Goal: Task Accomplishment & Management: Manage account settings

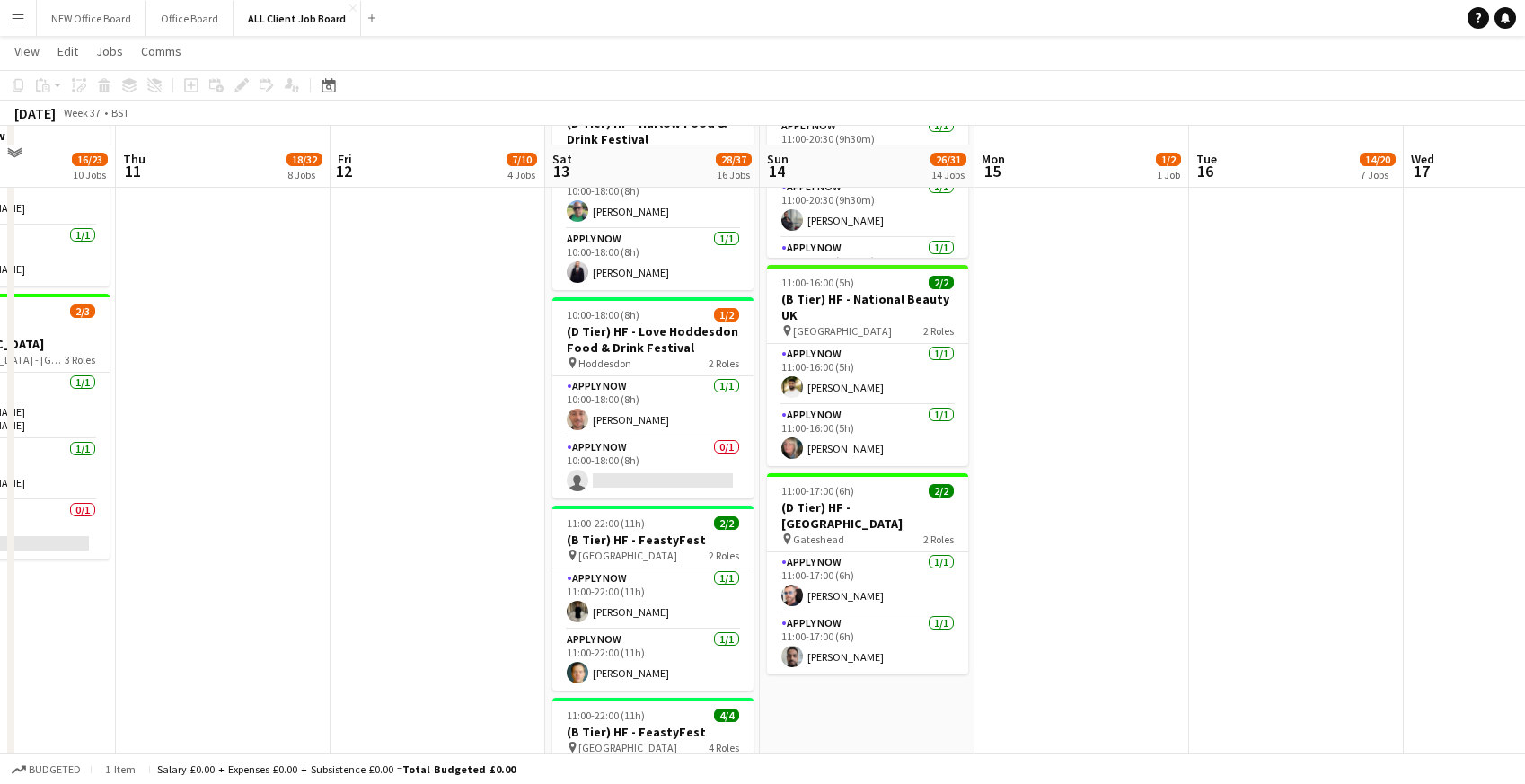
scroll to position [1701, 0]
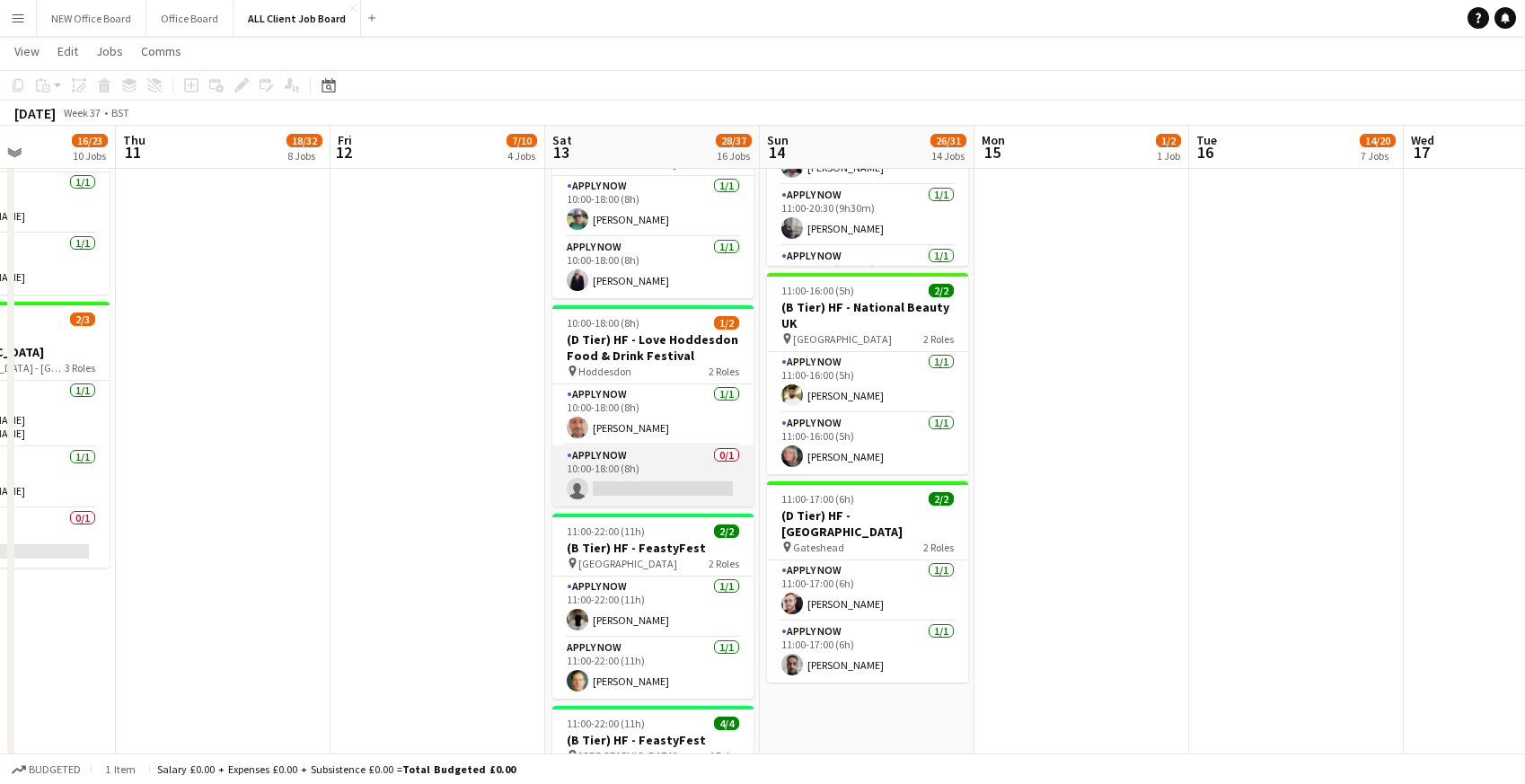
click at [643, 458] on app-card-role "APPLY NOW 0/1 10:00-18:00 (8h) single-neutral-actions" at bounding box center [653, 476] width 201 height 61
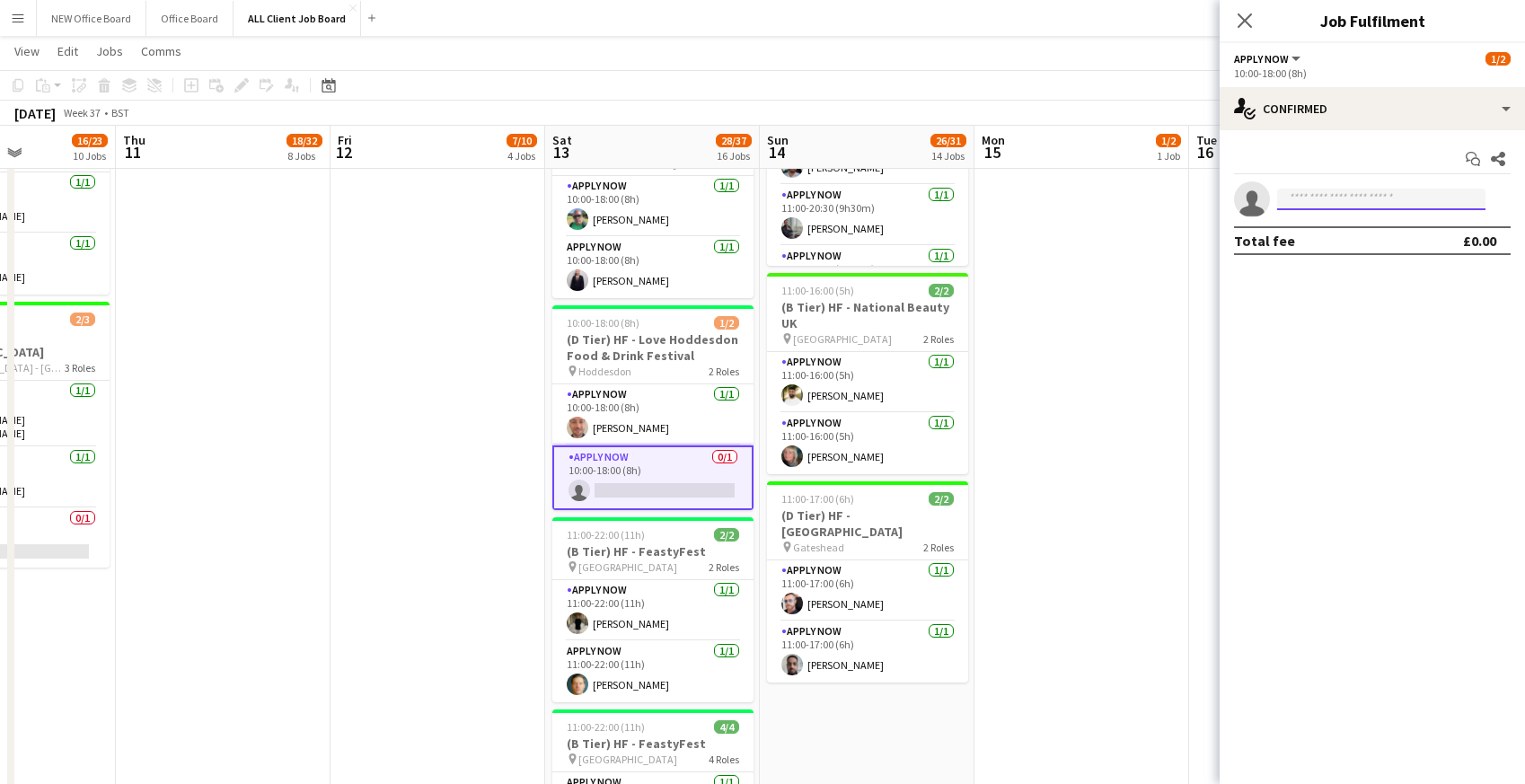
click at [1351, 201] on input at bounding box center [1381, 199] width 208 height 22
type input "***"
click at [1354, 240] on span "regisgrant1@gmail.com" at bounding box center [1381, 240] width 179 height 14
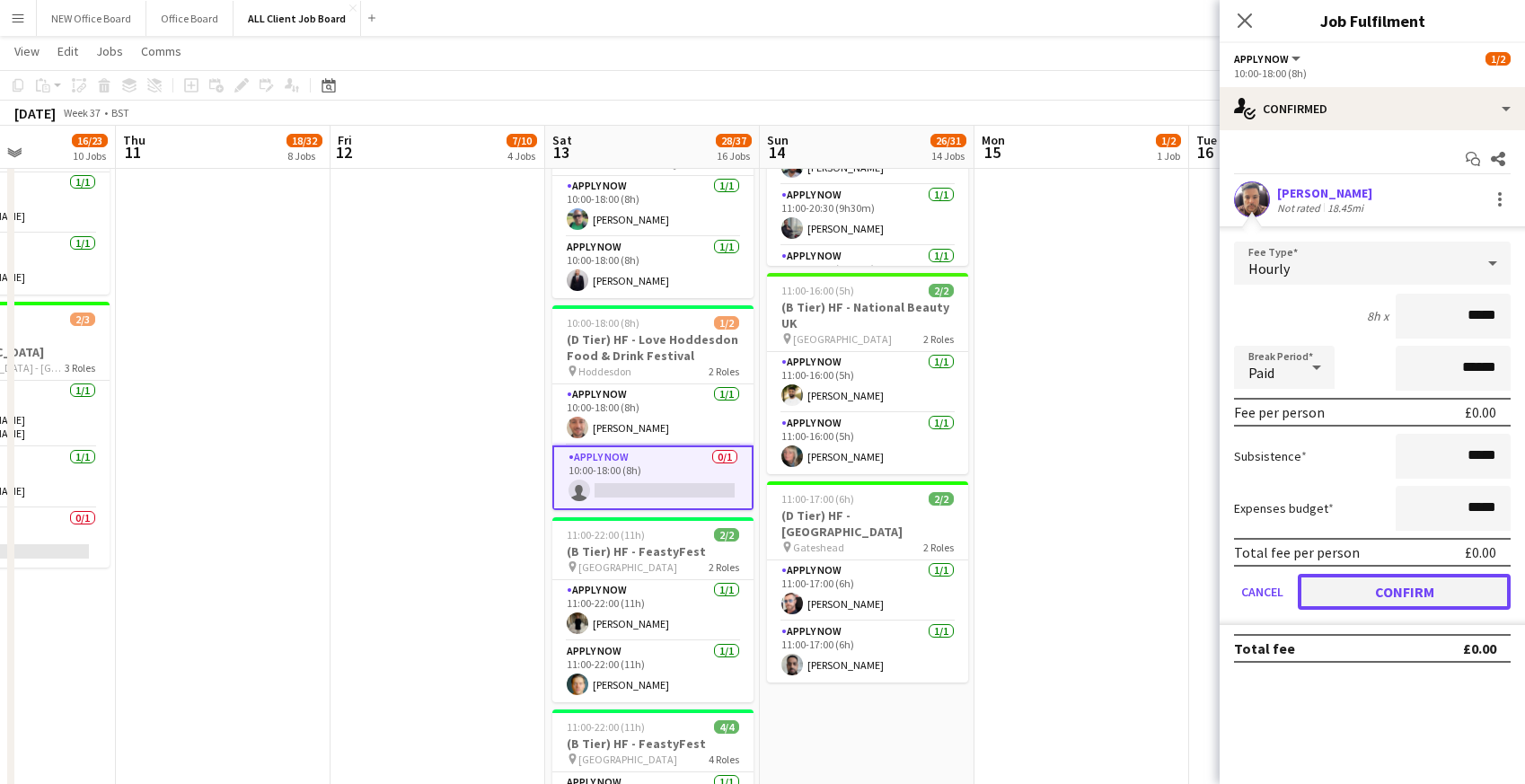
click at [1385, 594] on button "Confirm" at bounding box center [1404, 592] width 213 height 36
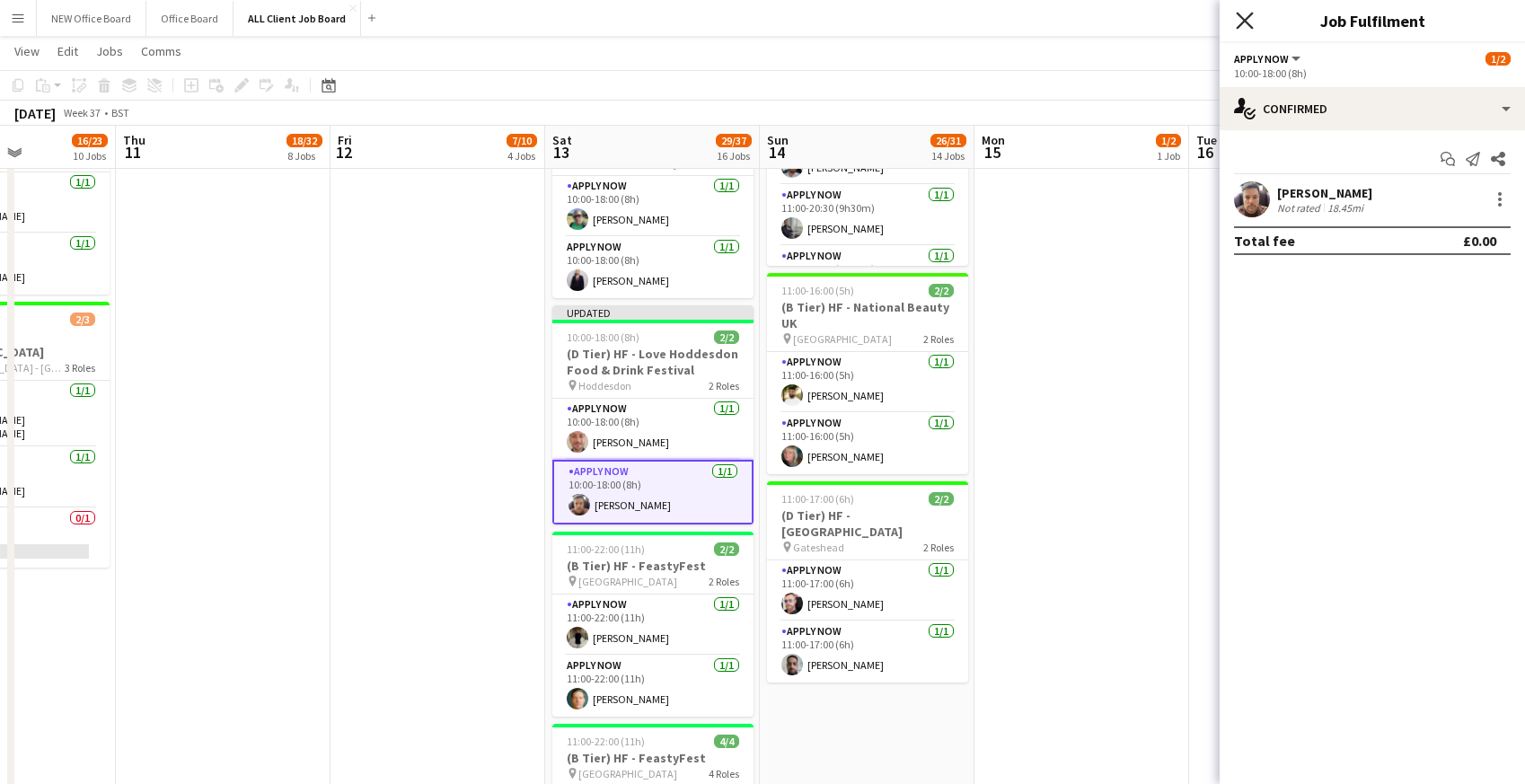
click at [1247, 23] on icon at bounding box center [1244, 20] width 17 height 17
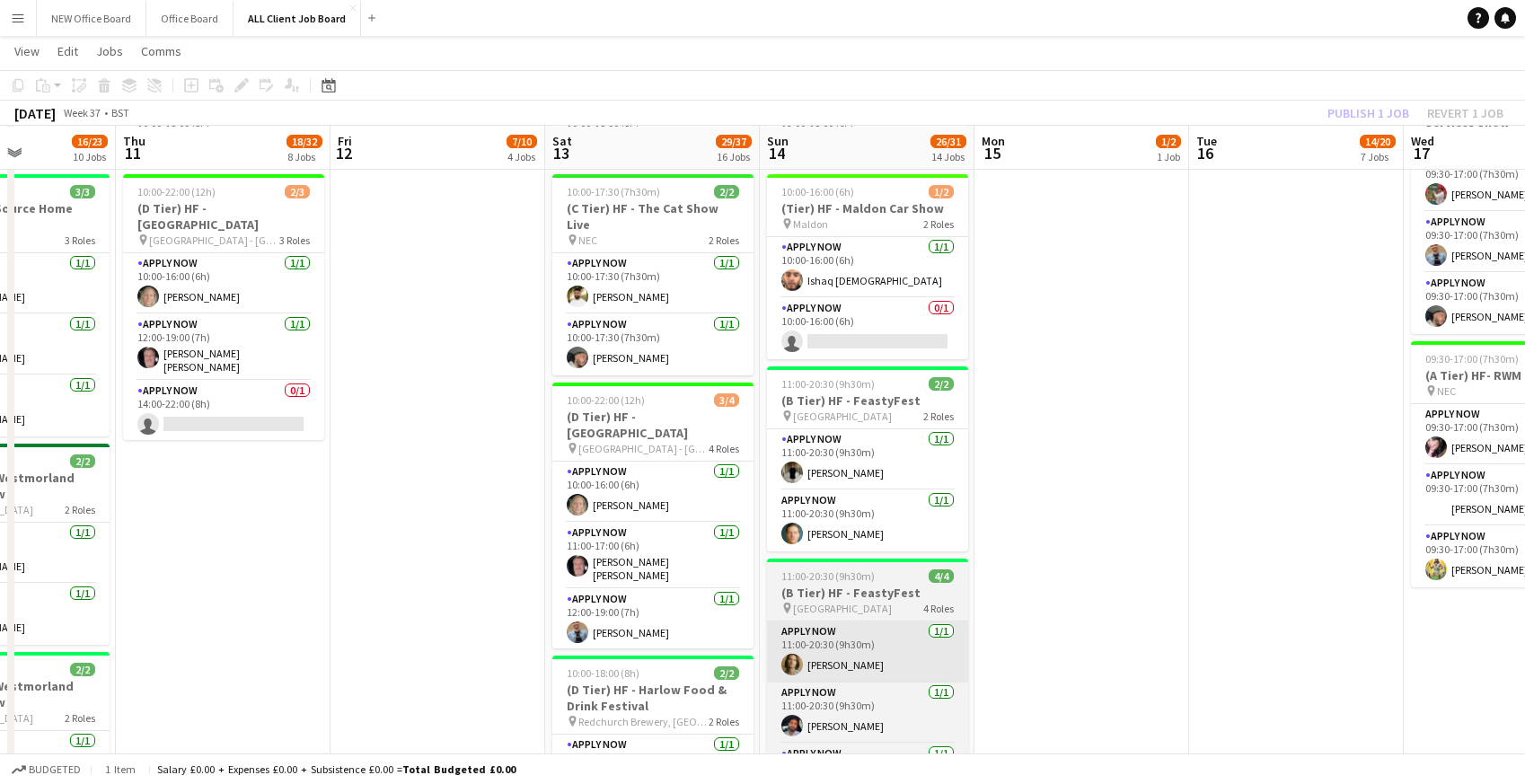
scroll to position [1139, 0]
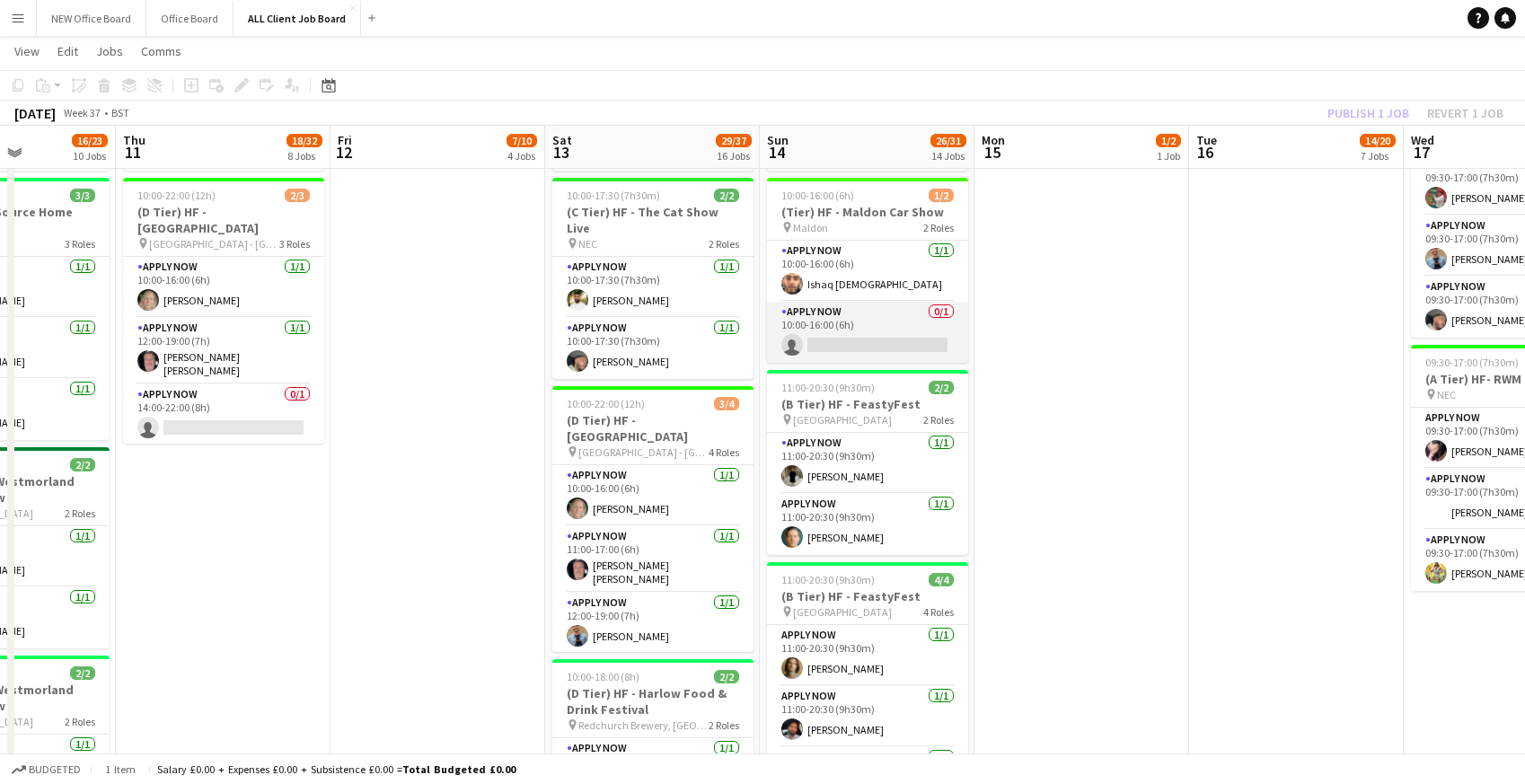
click at [849, 324] on app-card-role "APPLY NOW 0/1 10:00-16:00 (6h) single-neutral-actions" at bounding box center [867, 333] width 201 height 61
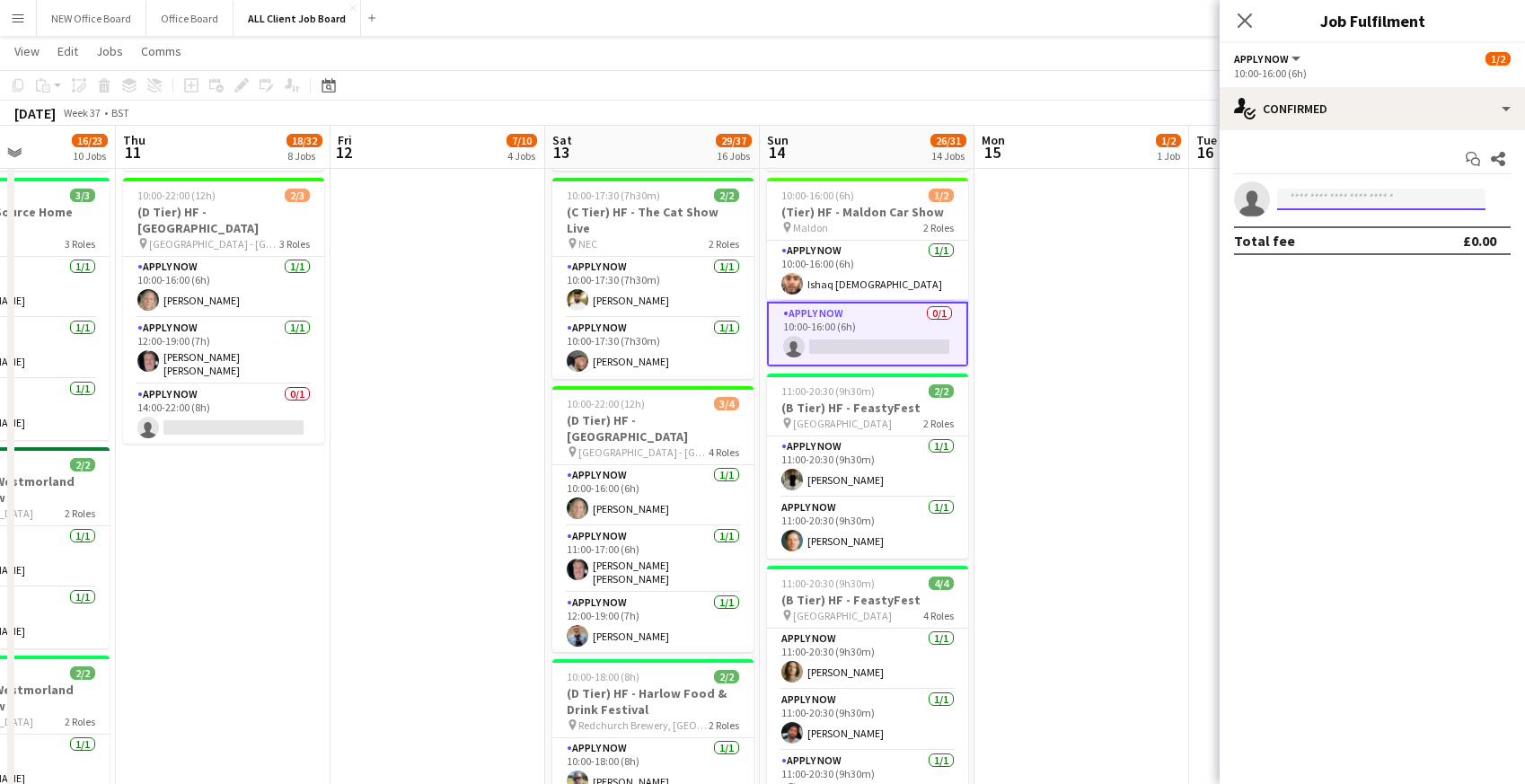
click at [1319, 205] on input at bounding box center [1381, 199] width 208 height 22
type input "****"
click at [1321, 244] on span "regisgrant1@gmail.com" at bounding box center [1381, 240] width 179 height 14
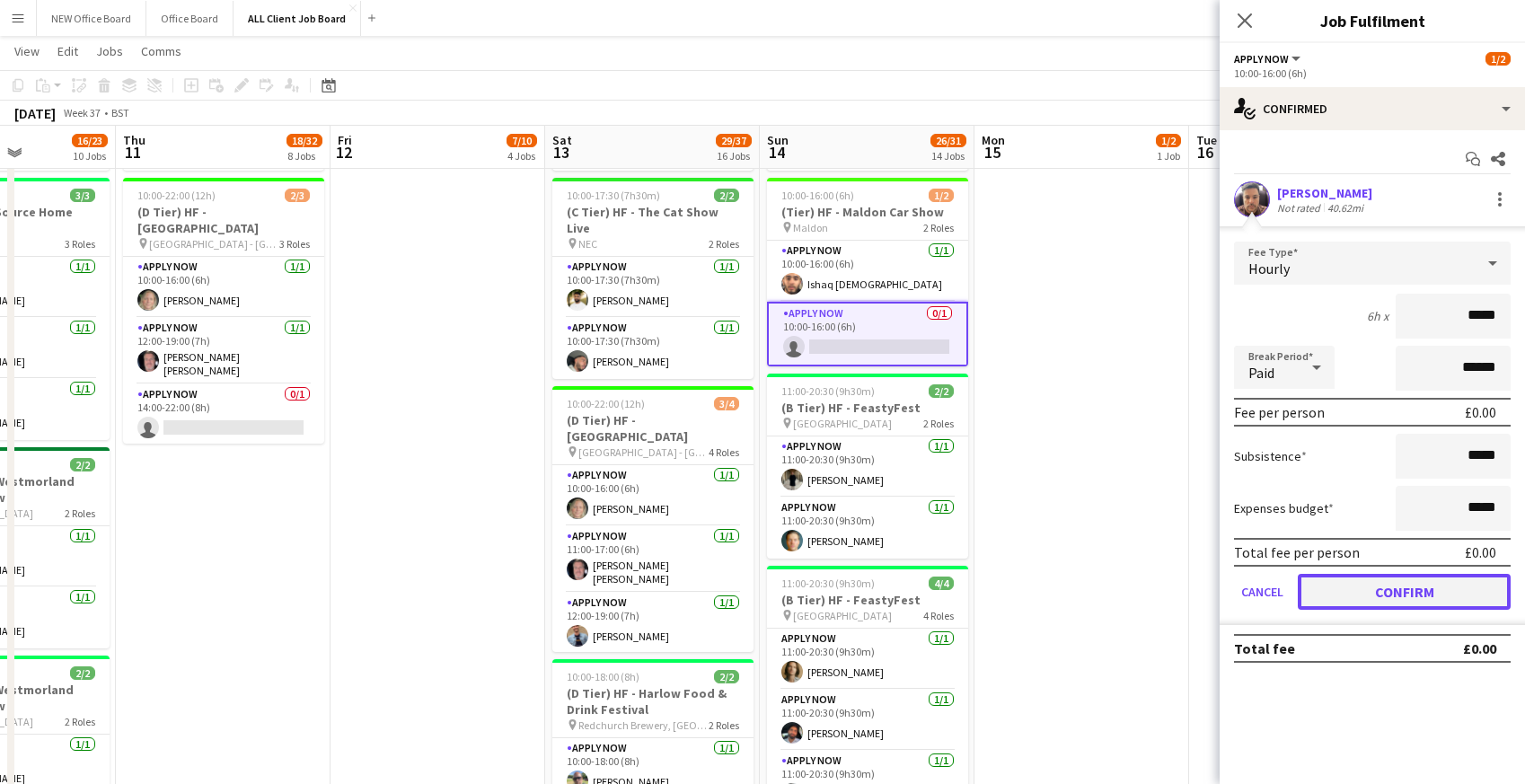
click at [1385, 595] on button "Confirm" at bounding box center [1404, 592] width 213 height 36
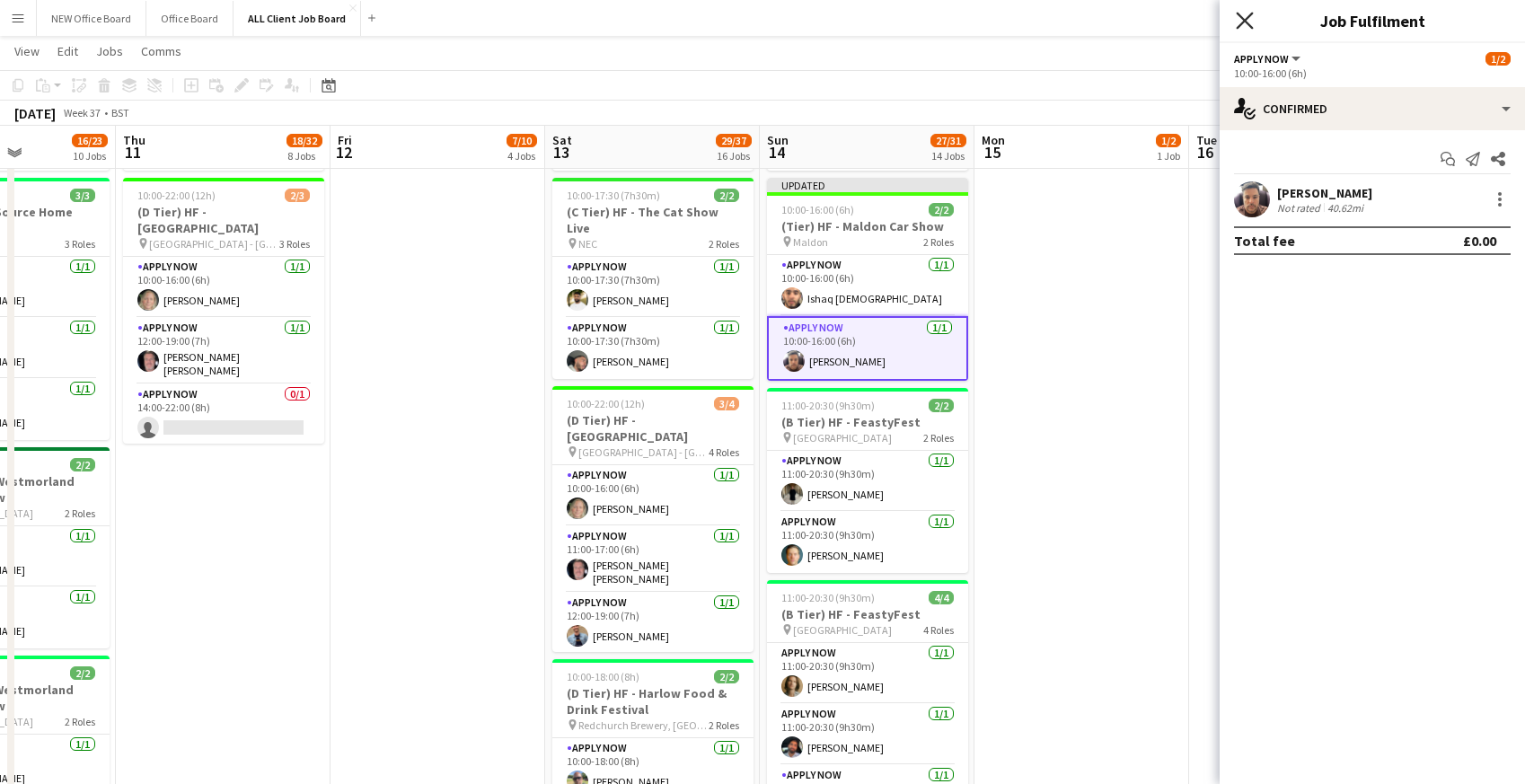
click at [1247, 22] on icon "Close pop-in" at bounding box center [1244, 20] width 17 height 17
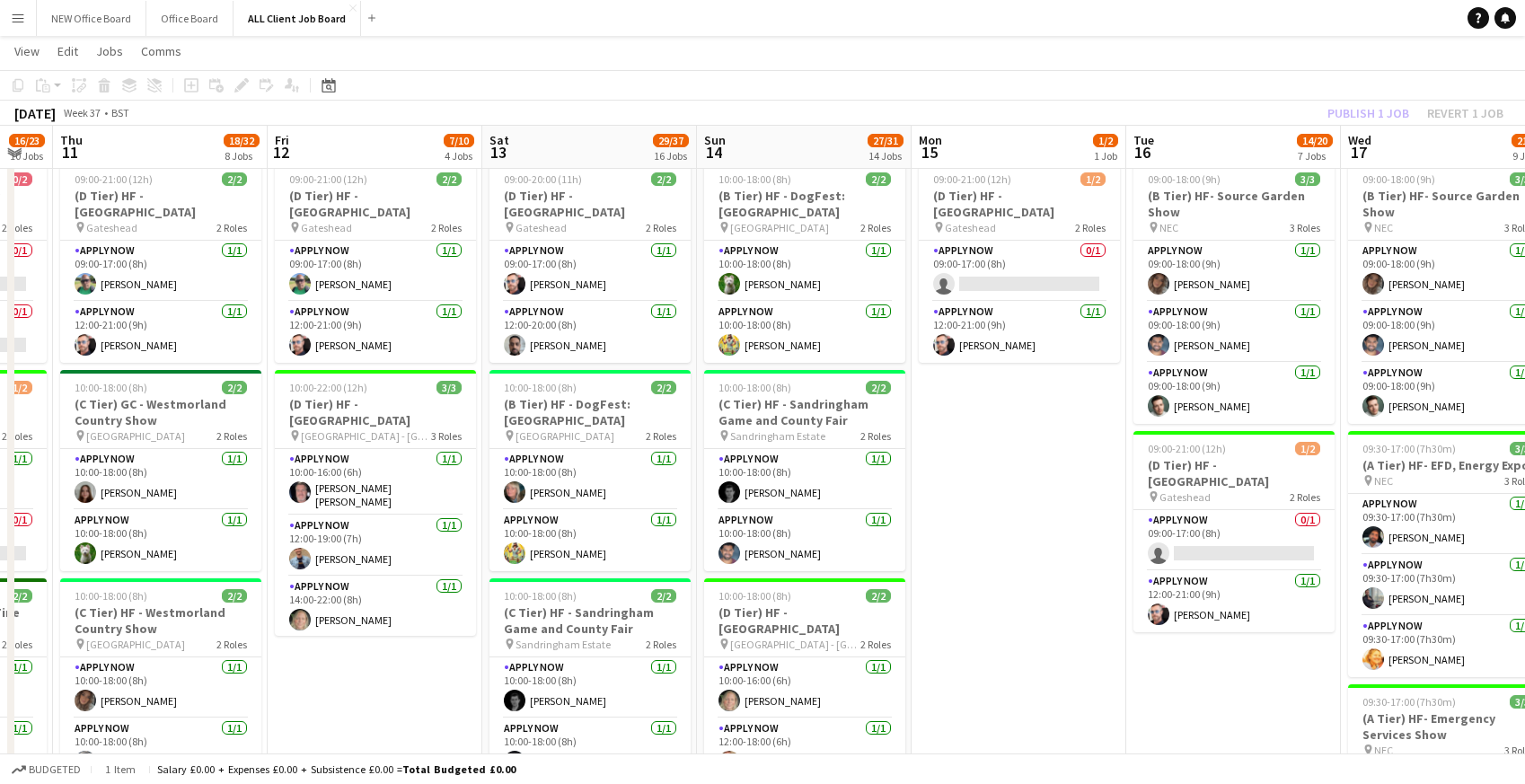
scroll to position [460, 0]
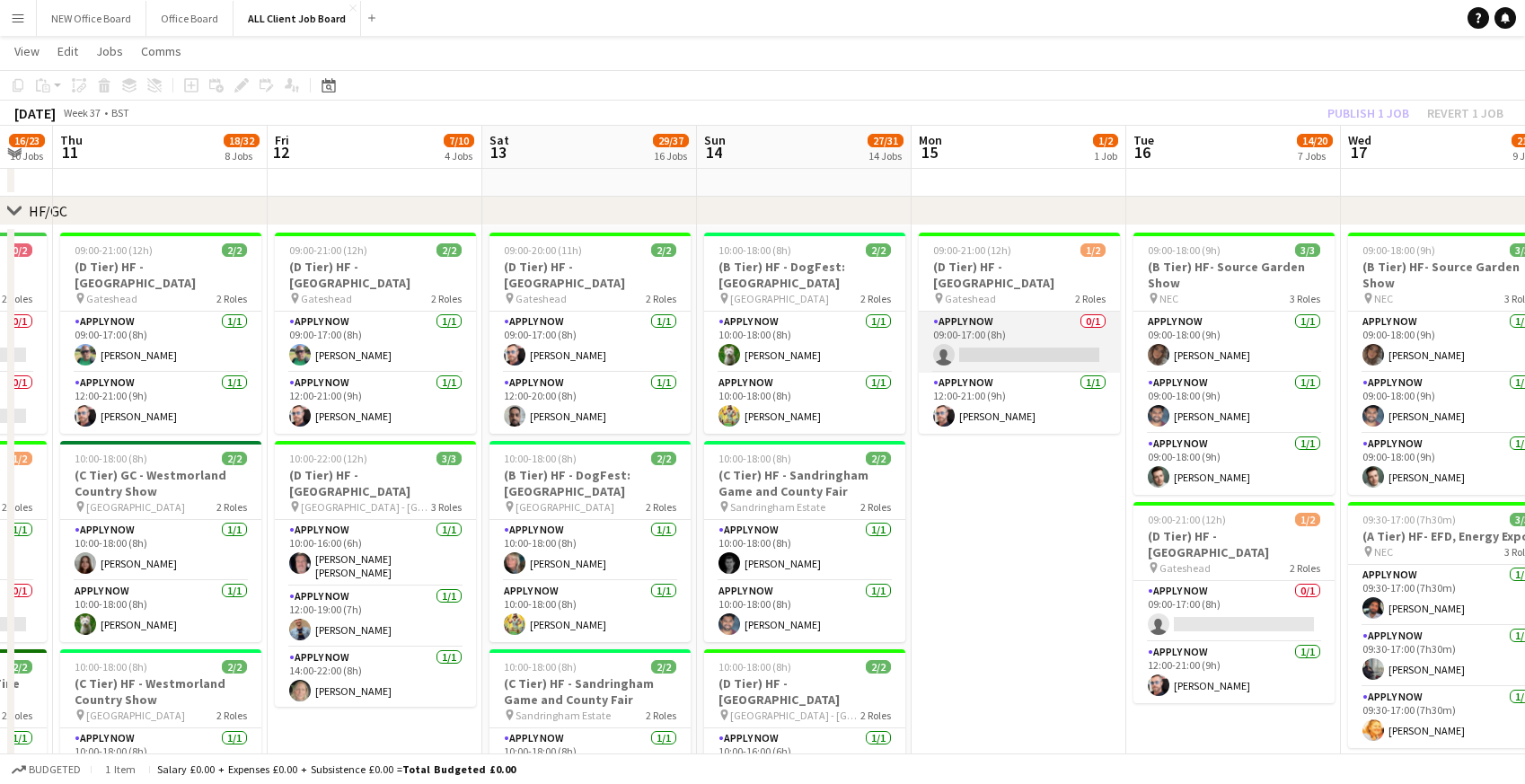
click at [1002, 332] on app-card-role "APPLY NOW 0/1 09:00-17:00 (8h) single-neutral-actions" at bounding box center [1018, 342] width 201 height 61
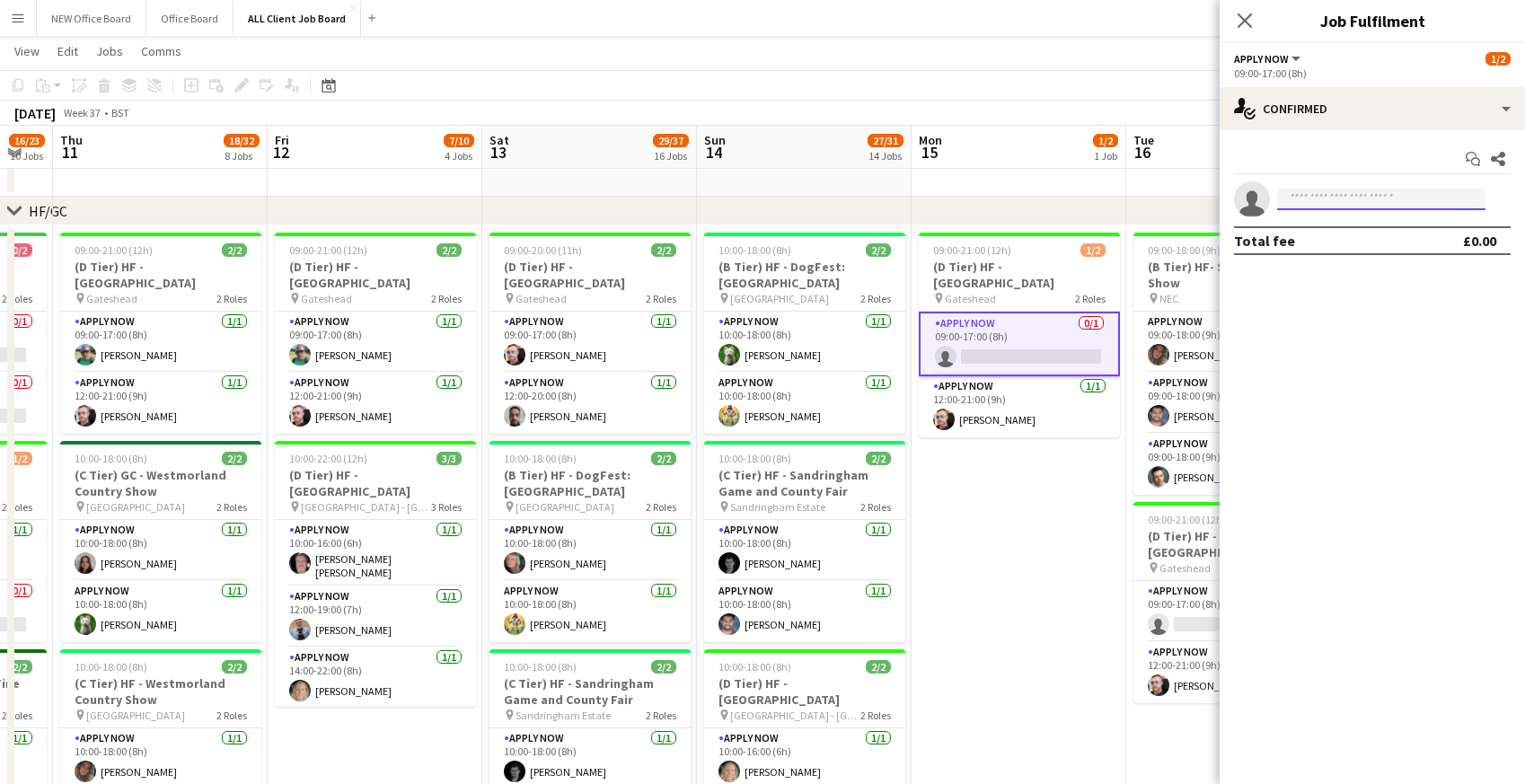
click at [1327, 192] on input at bounding box center [1381, 199] width 208 height 22
type input "***"
click at [1319, 222] on span "Regis Grant" at bounding box center [1343, 224] width 104 height 15
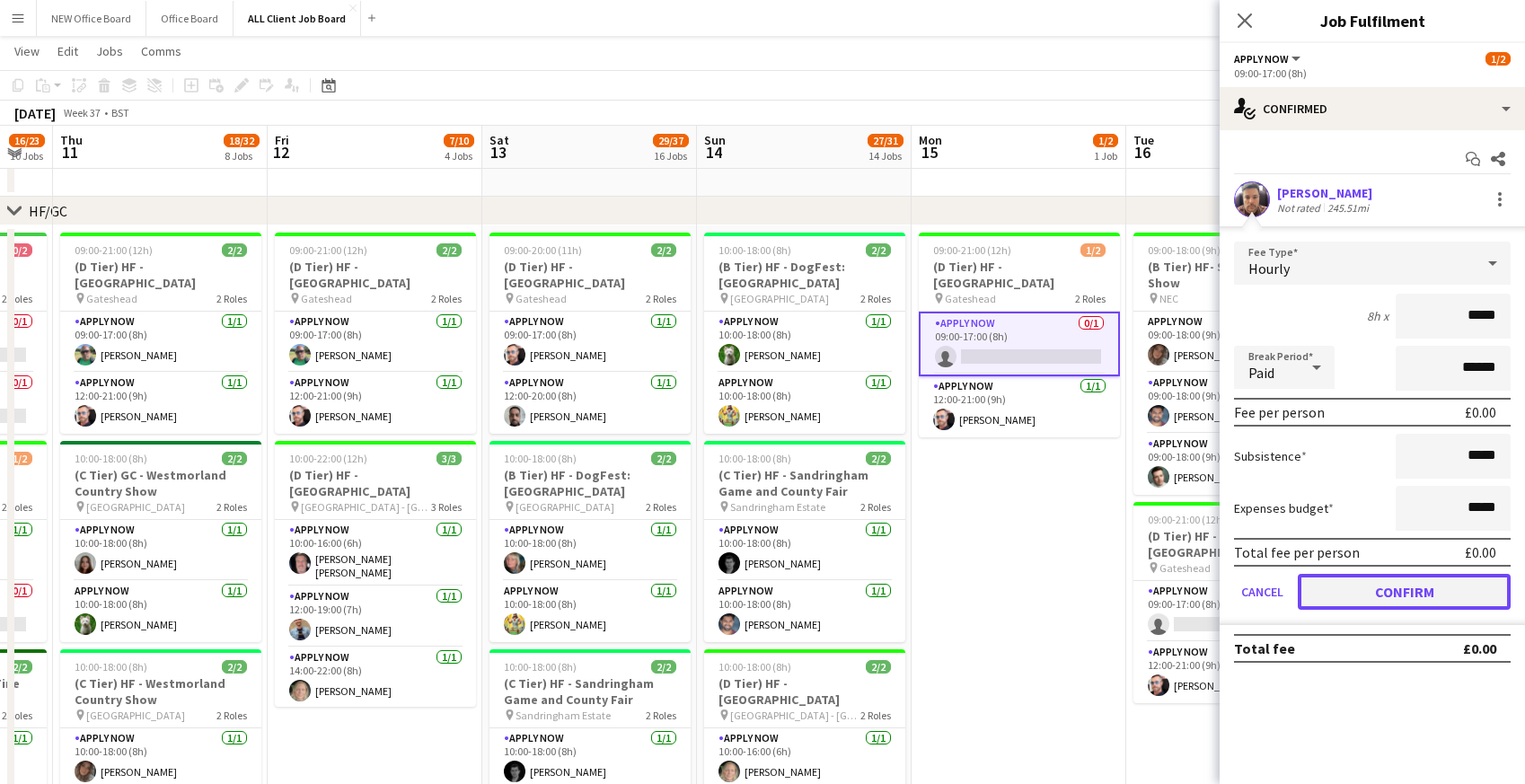
click at [1349, 597] on button "Confirm" at bounding box center [1404, 592] width 213 height 36
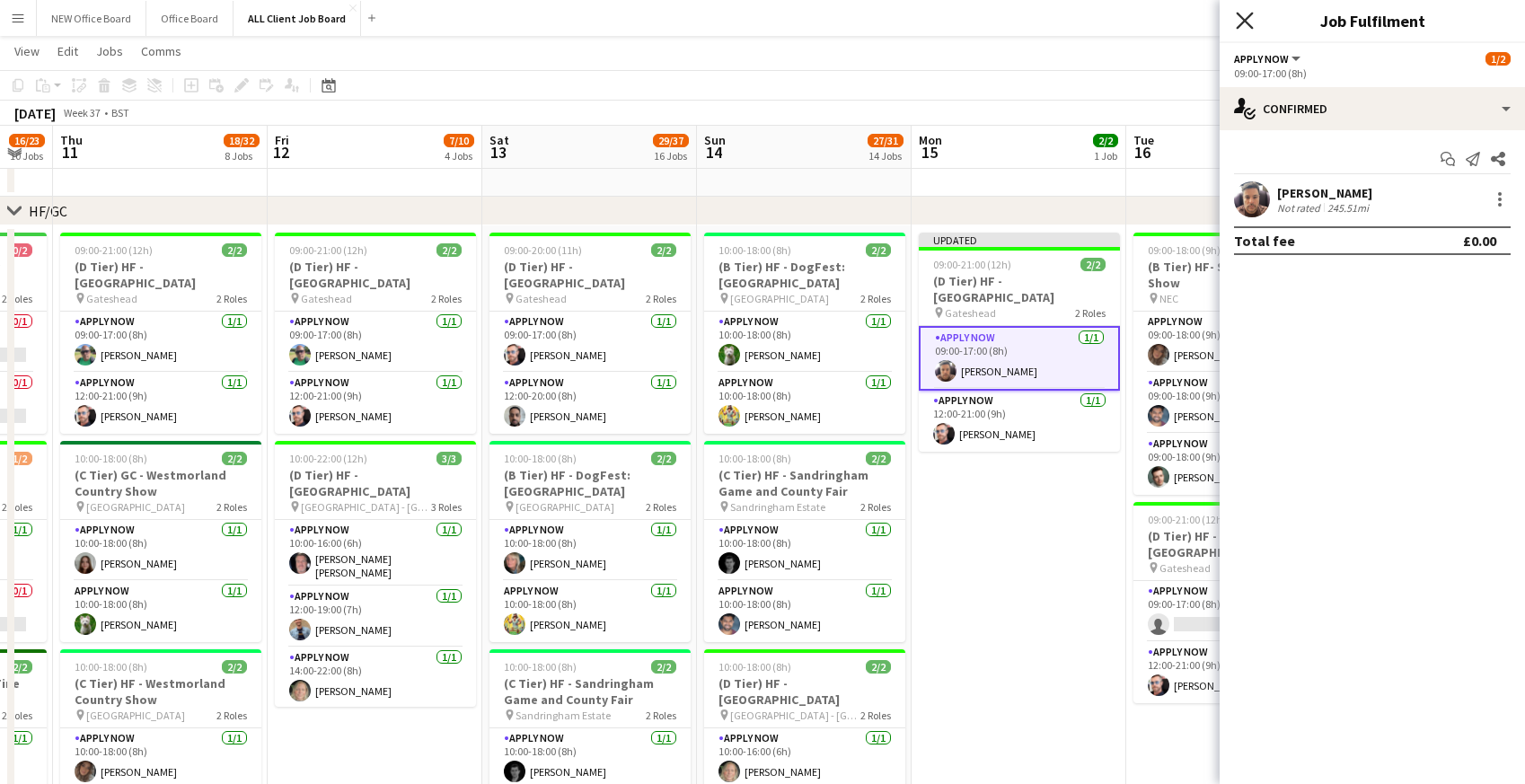
click at [1242, 28] on icon "Close pop-in" at bounding box center [1244, 20] width 17 height 17
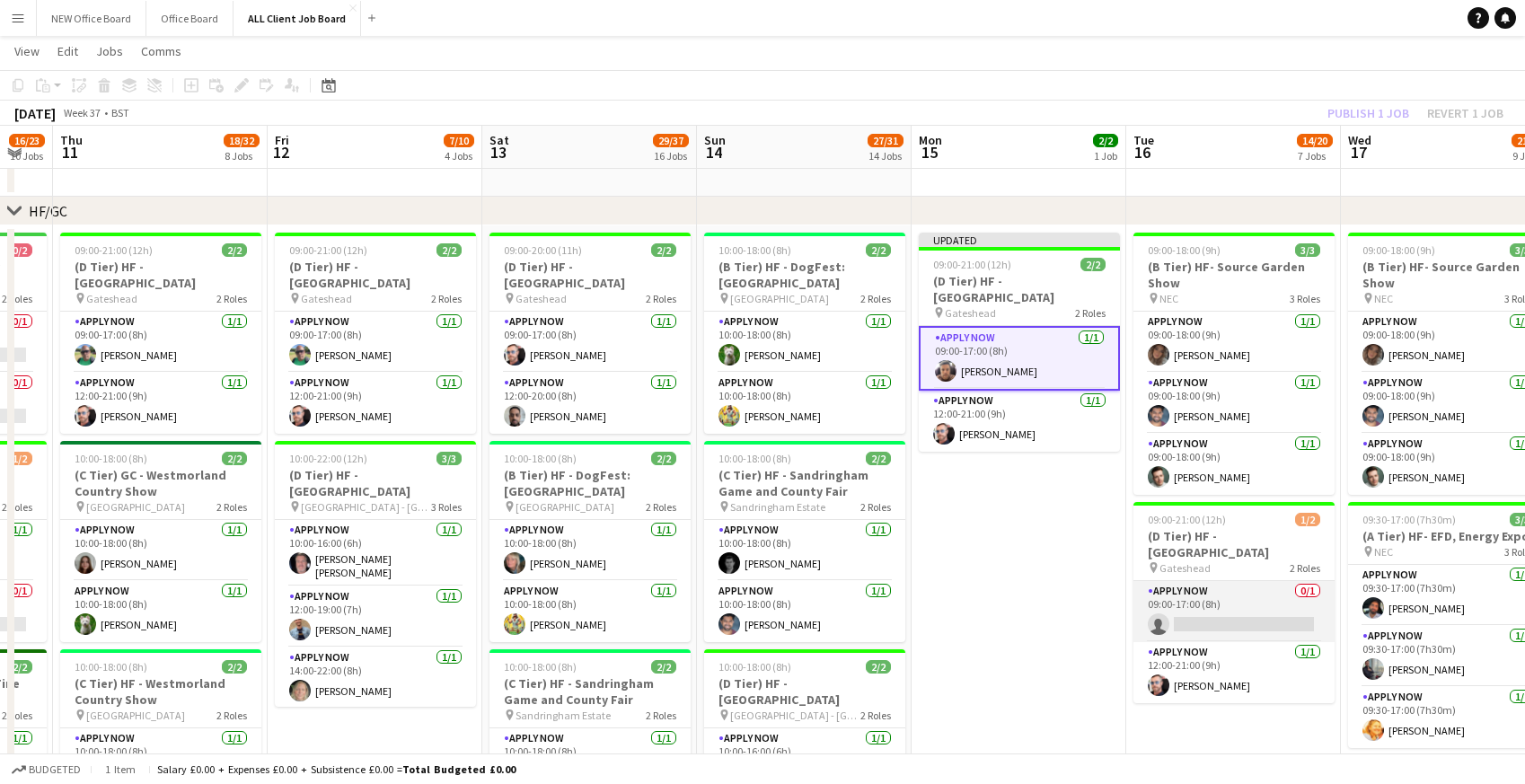
click at [1208, 617] on app-card-role "APPLY NOW 0/1 09:00-17:00 (8h) single-neutral-actions" at bounding box center [1233, 612] width 201 height 61
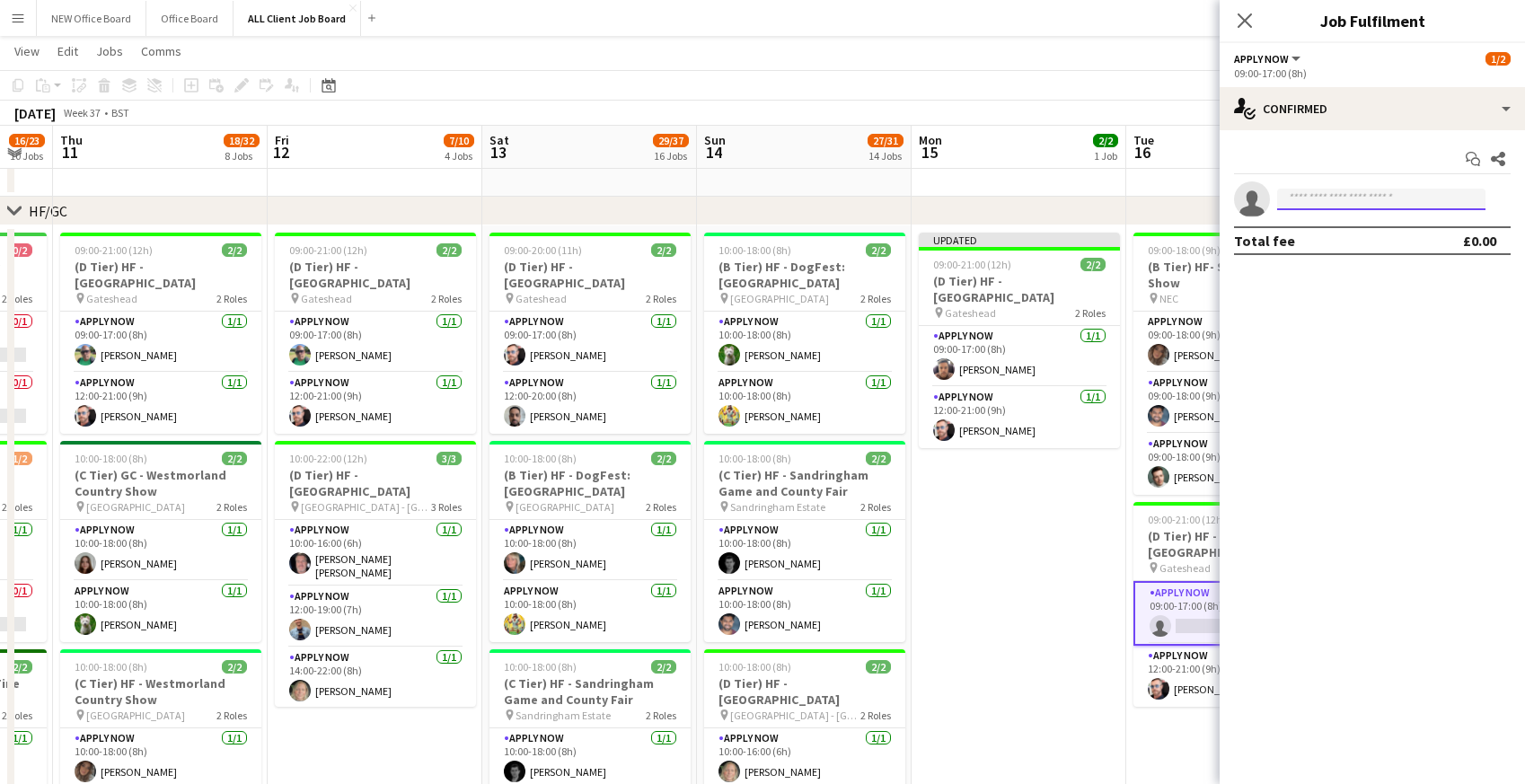
click at [1337, 202] on input at bounding box center [1381, 199] width 208 height 22
type input "****"
click at [1320, 223] on span "Regis Grant" at bounding box center [1343, 224] width 104 height 15
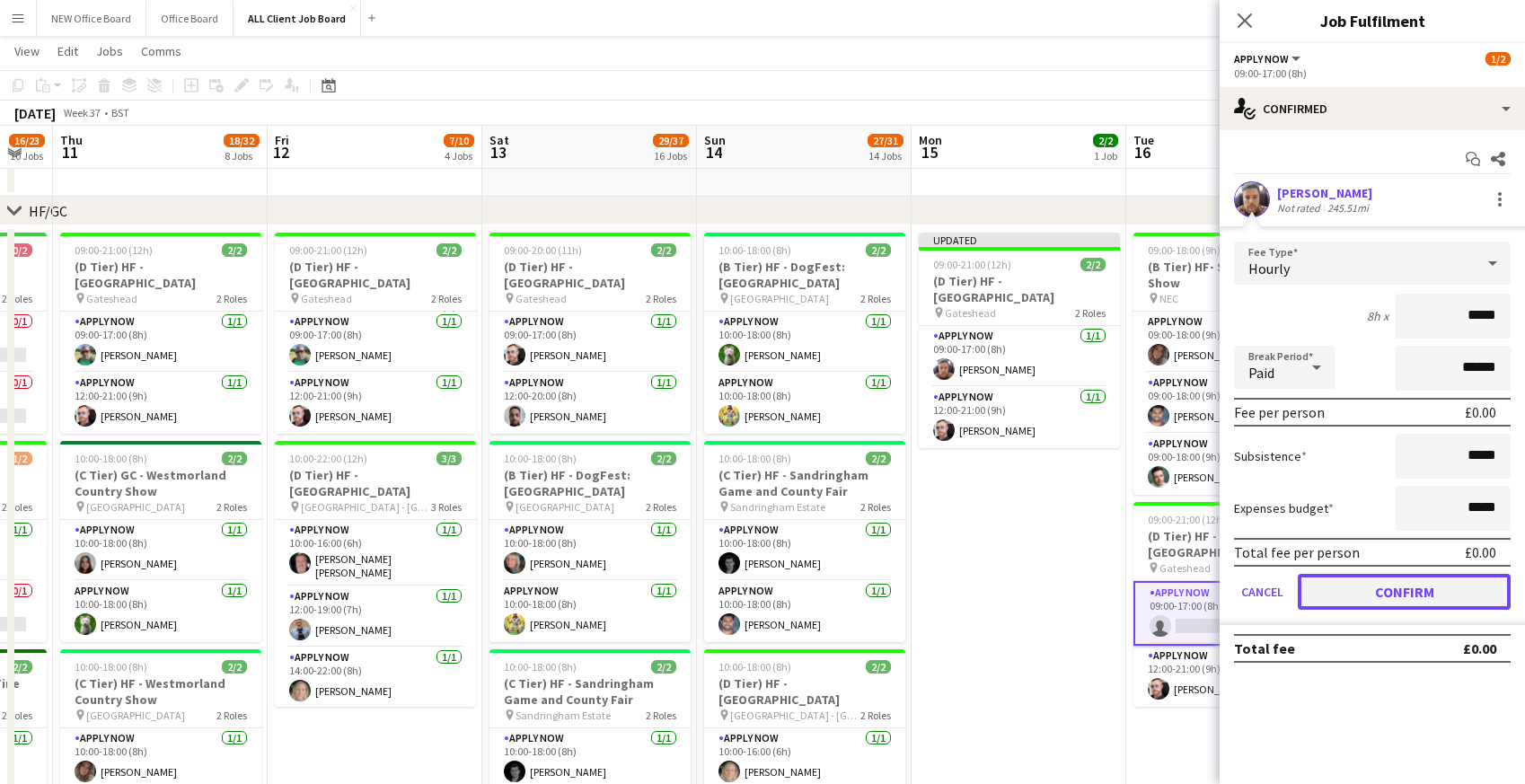
click at [1373, 596] on button "Confirm" at bounding box center [1404, 592] width 213 height 36
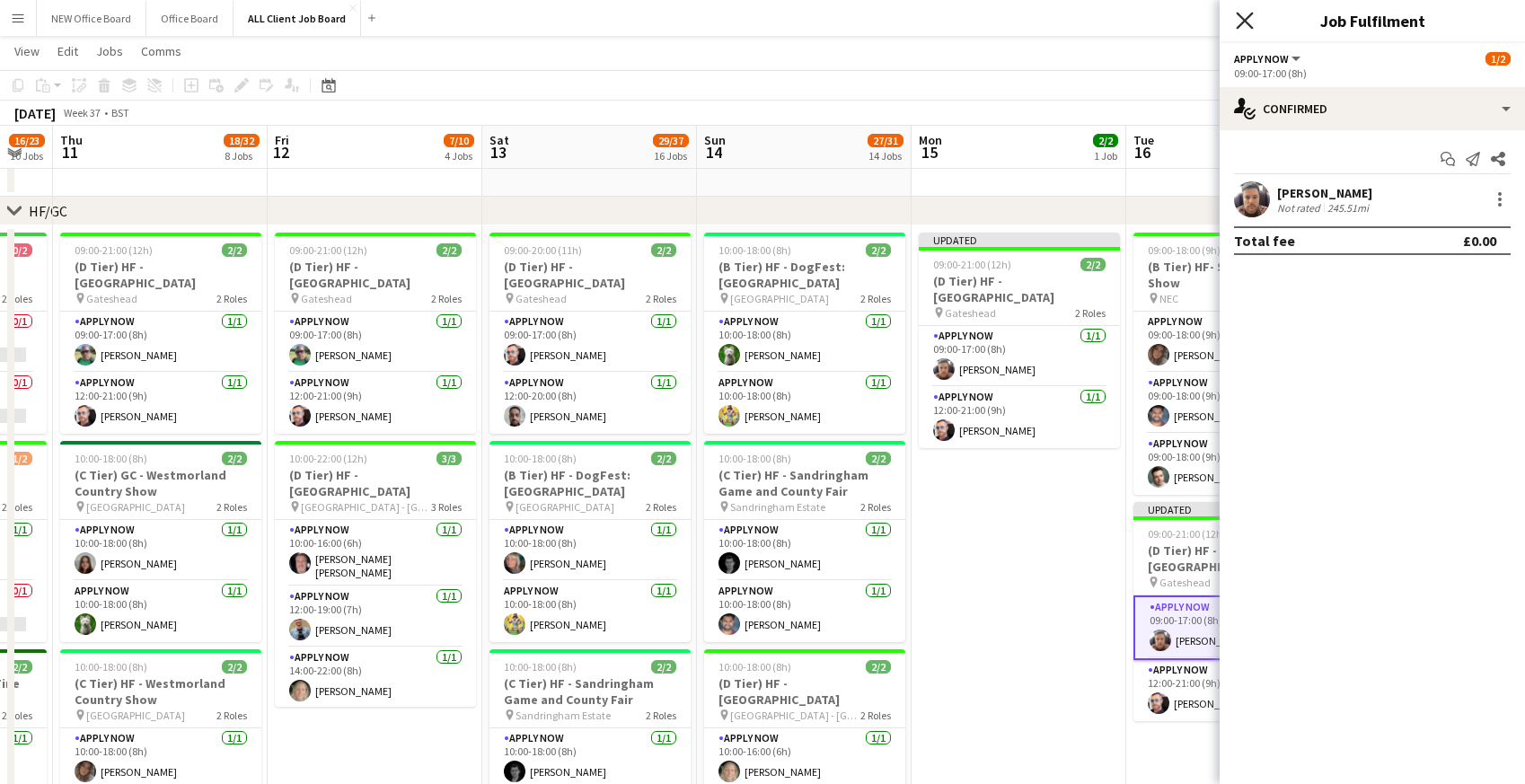
click at [1245, 23] on icon at bounding box center [1244, 20] width 17 height 17
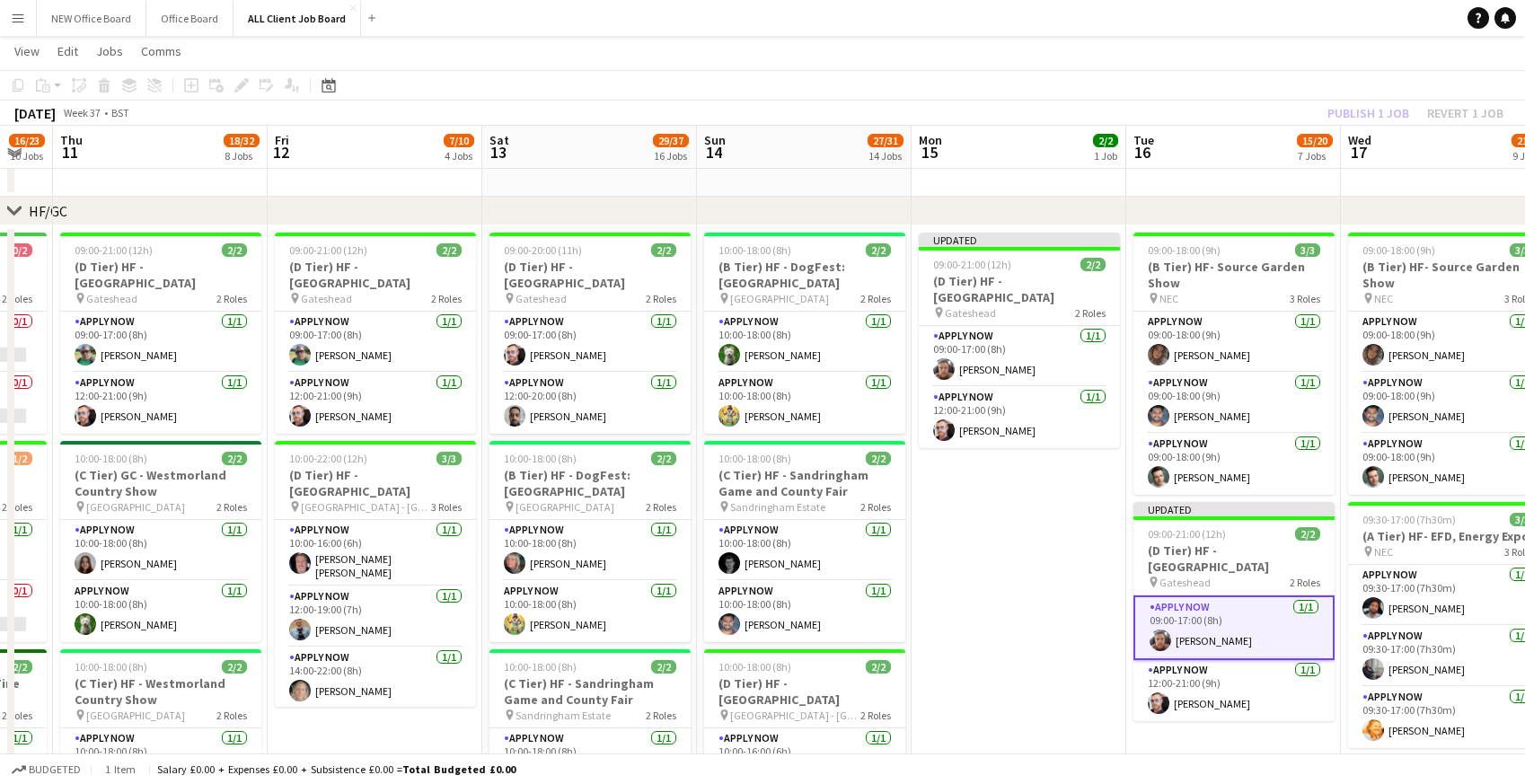
click at [1220, 56] on app-page-menu "View Day view expanded Day view collapsed Month view Date picker Jump to today …" at bounding box center [762, 53] width 1525 height 34
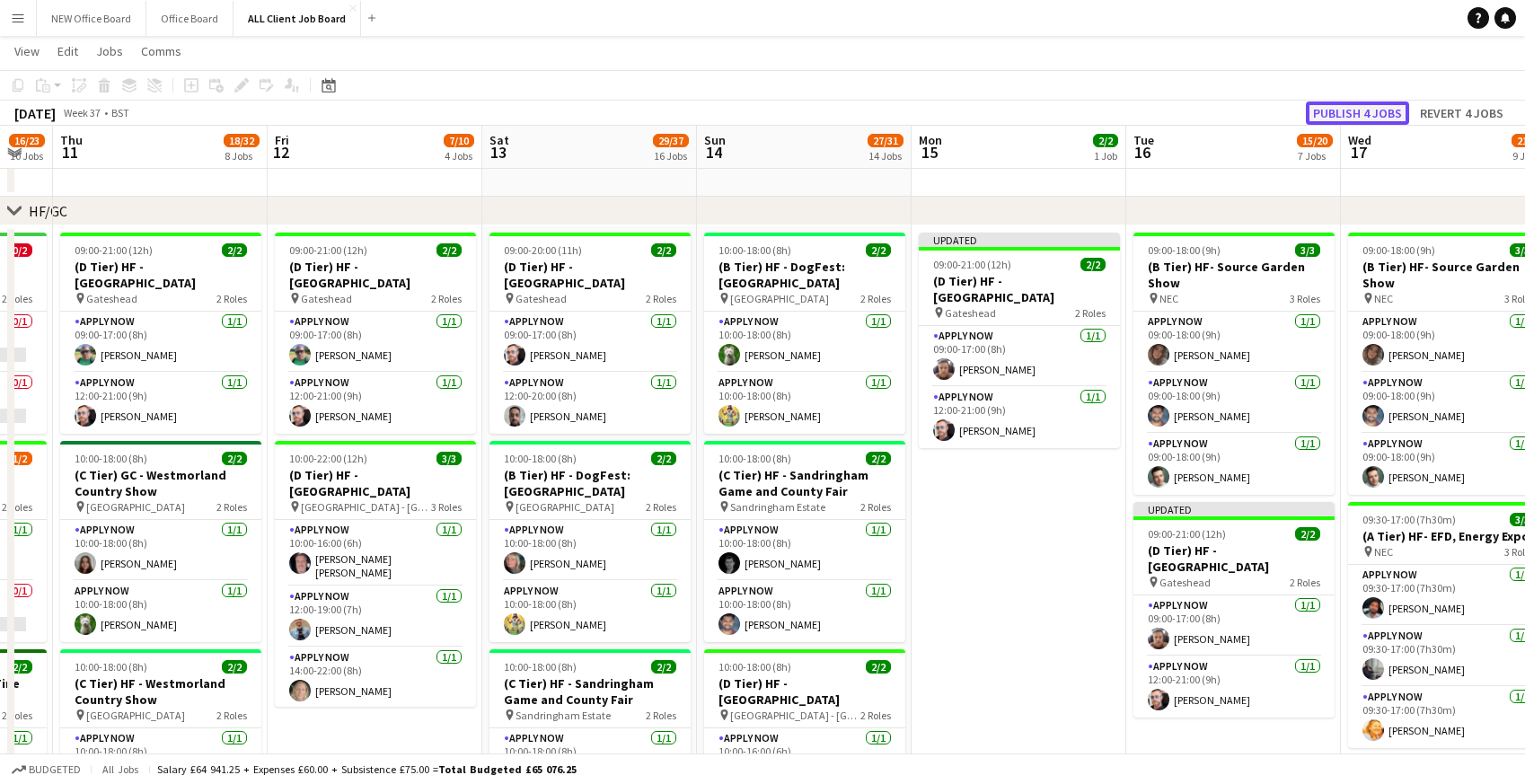
click at [1349, 114] on button "Publish 4 jobs" at bounding box center [1357, 114] width 104 height 23
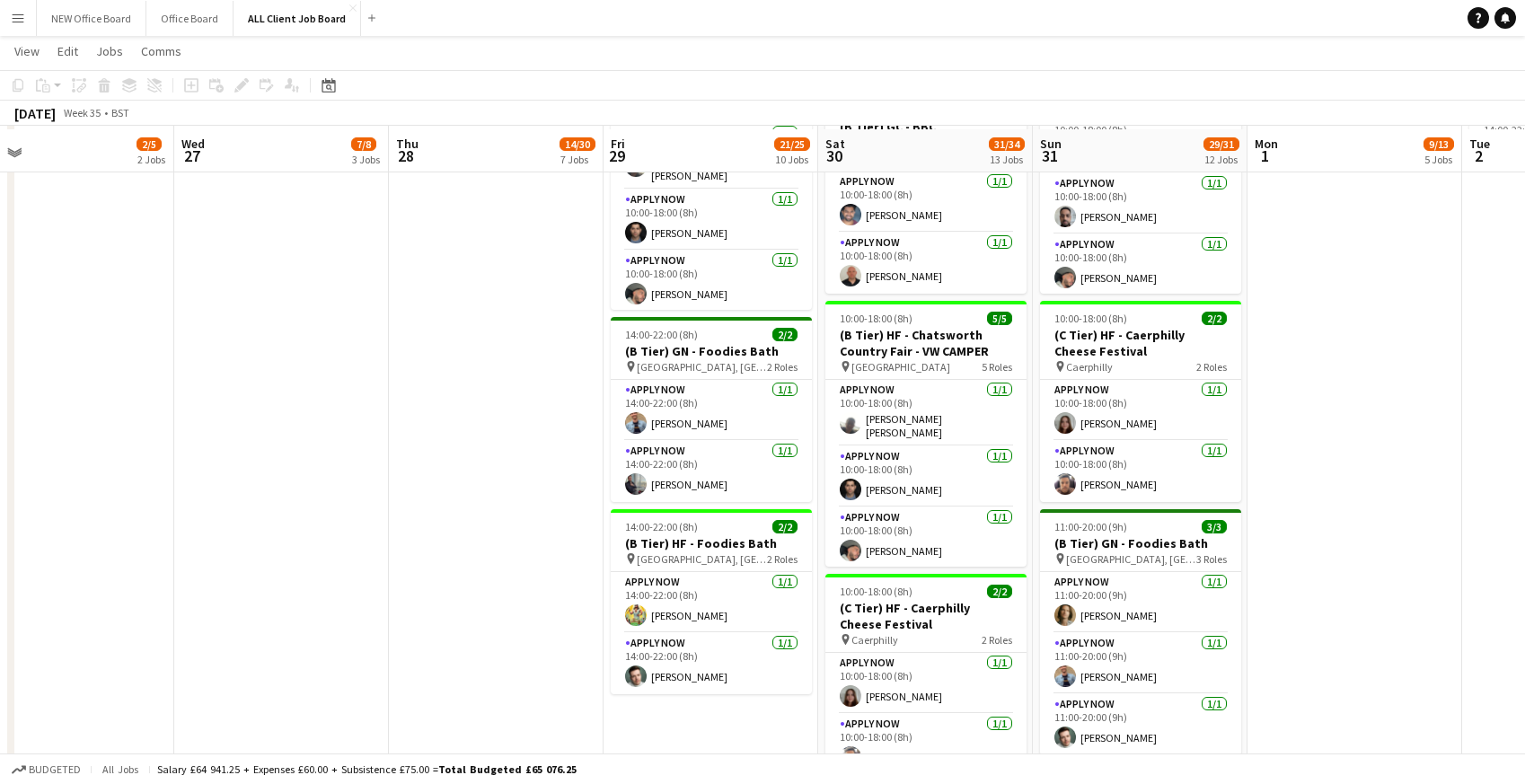
scroll to position [1340, 0]
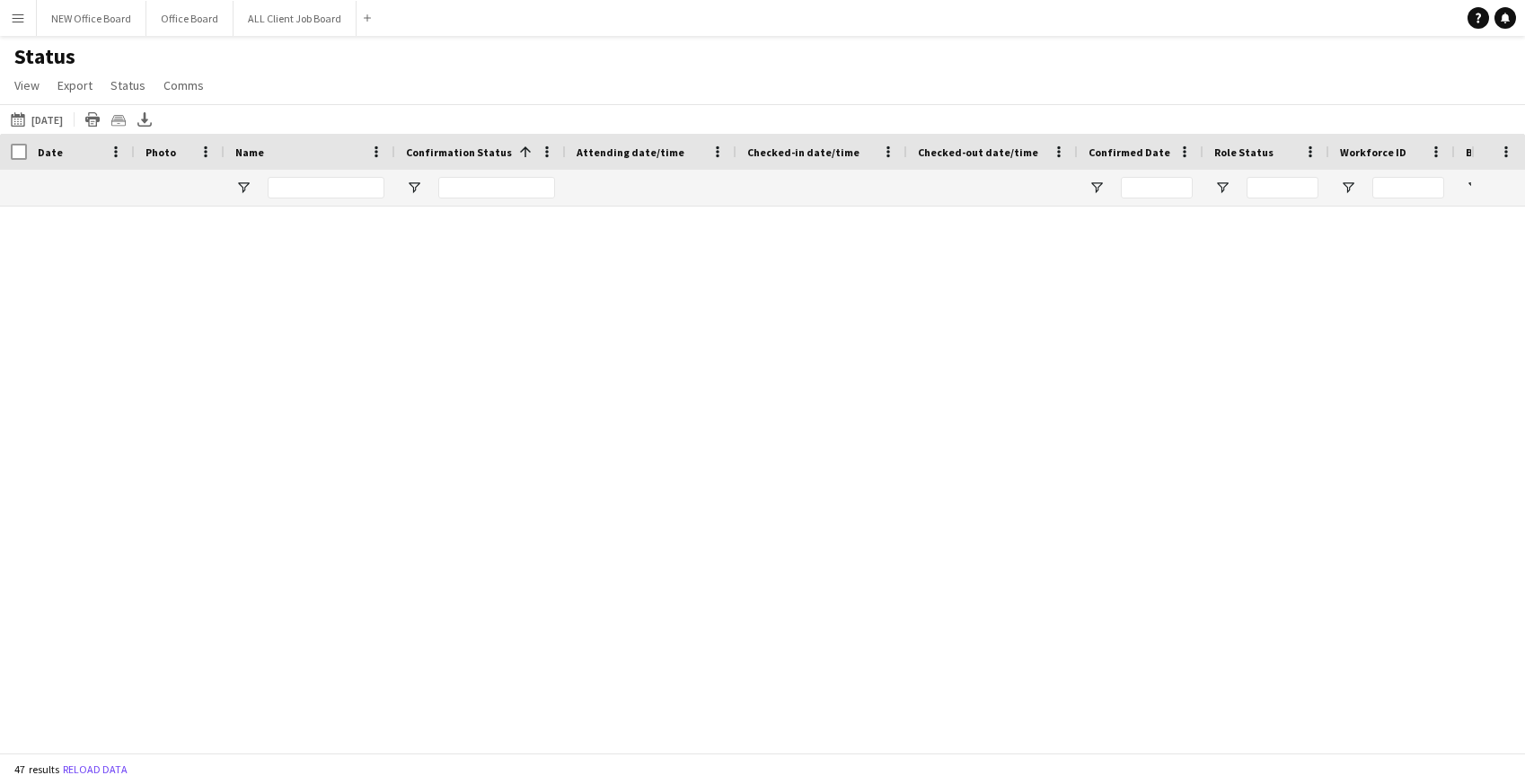
scroll to position [1084, 0]
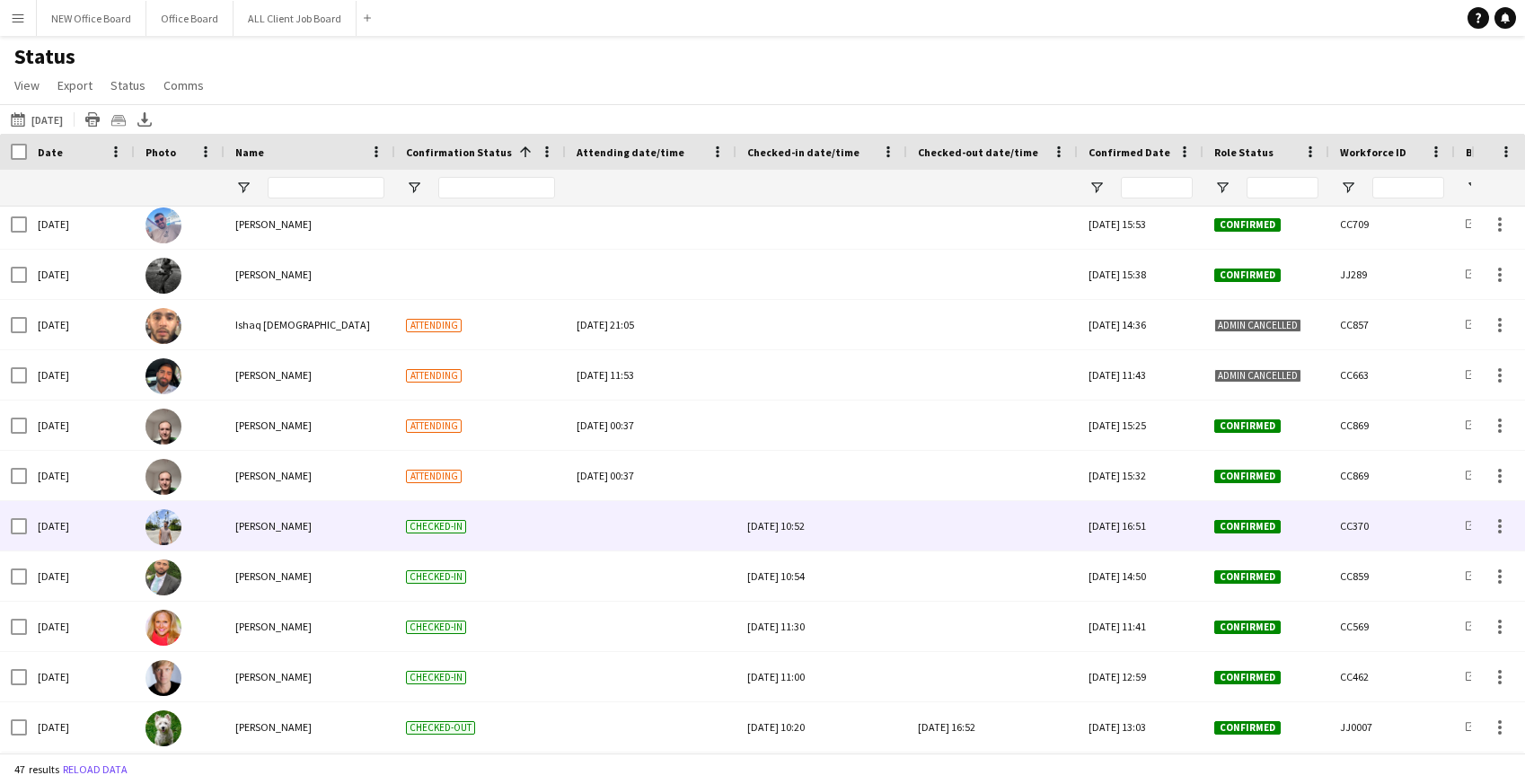
scroll to position [1126, 0]
